Goal: Information Seeking & Learning: Learn about a topic

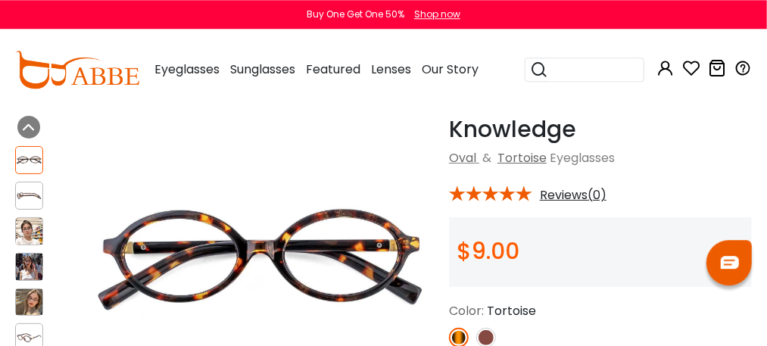
scroll to position [80, 0]
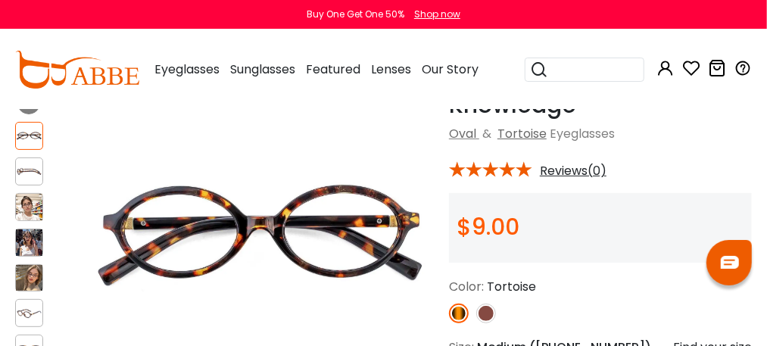
click at [0, 0] on button "Later" at bounding box center [0, 0] width 0 height 0
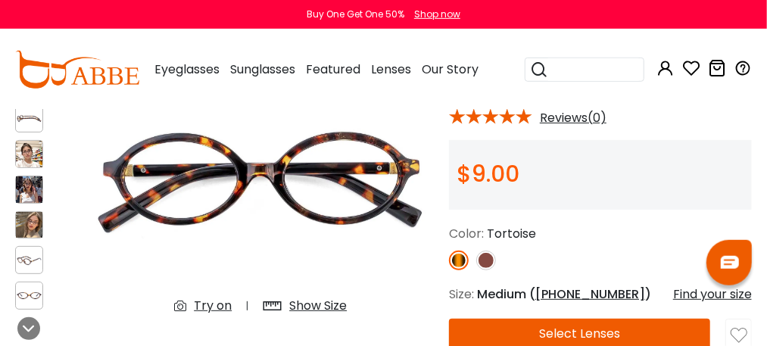
scroll to position [160, 0]
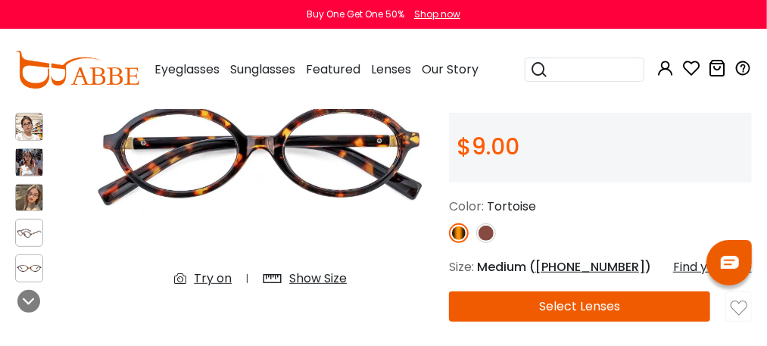
click at [330, 274] on div "Show Size" at bounding box center [318, 278] width 58 height 18
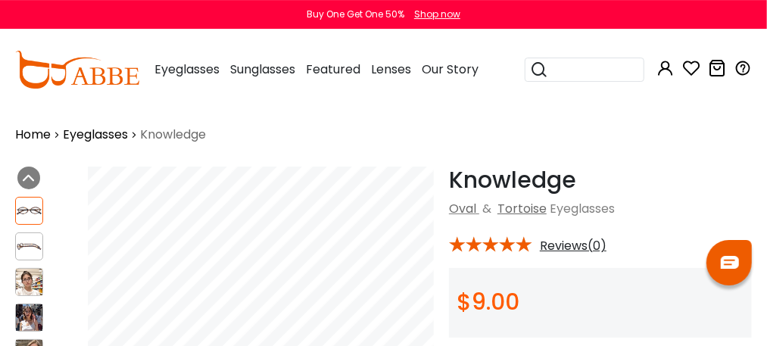
scroll to position [0, 0]
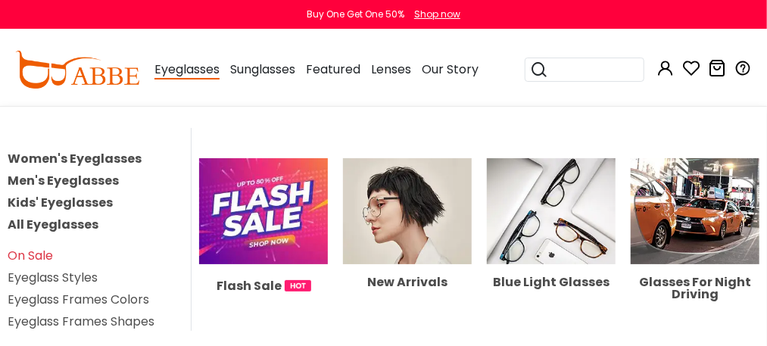
click at [69, 314] on link "Eyeglass Frames Shapes" at bounding box center [81, 321] width 147 height 17
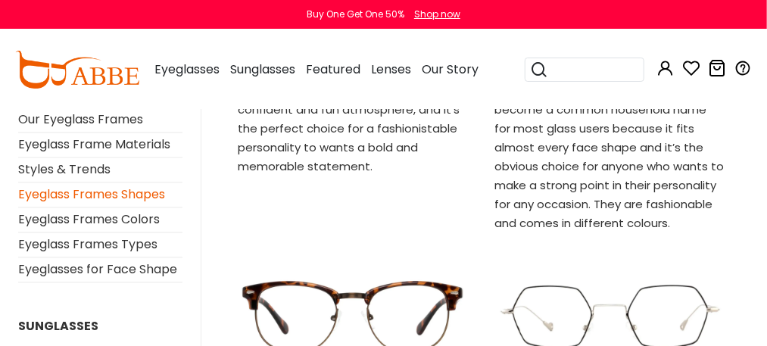
scroll to position [1288, 0]
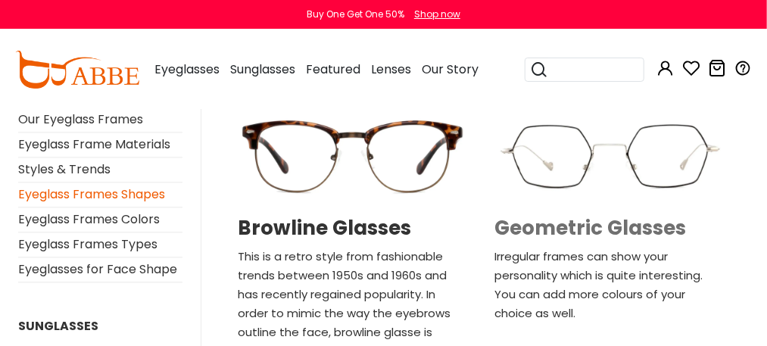
click at [584, 216] on h2 "Geometric Glasses" at bounding box center [609, 227] width 229 height 23
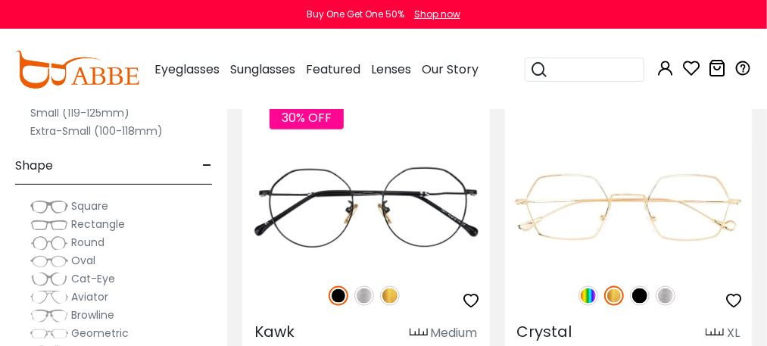
scroll to position [724, 0]
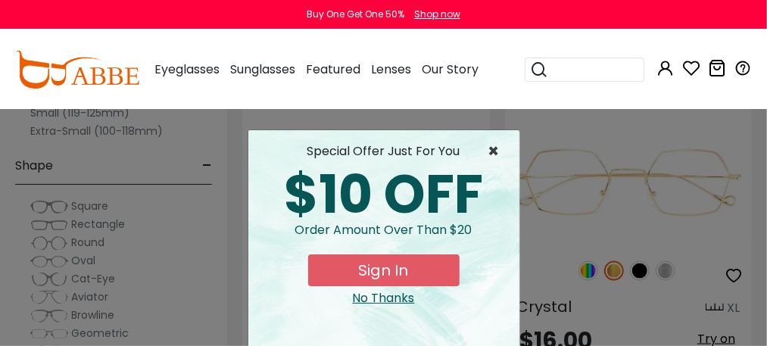
click at [491, 151] on span "×" at bounding box center [497, 151] width 19 height 18
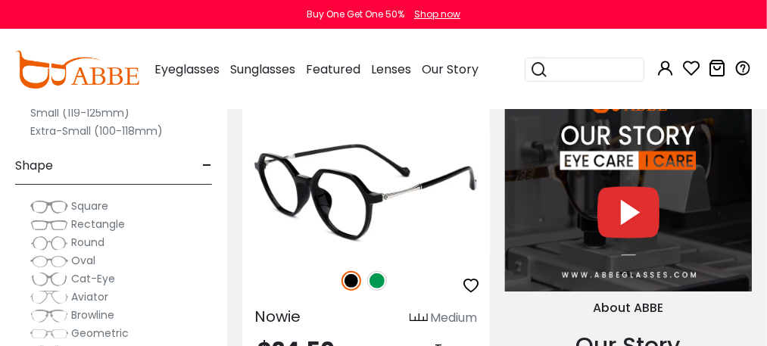
scroll to position [2979, 0]
